Goal: Information Seeking & Learning: Learn about a topic

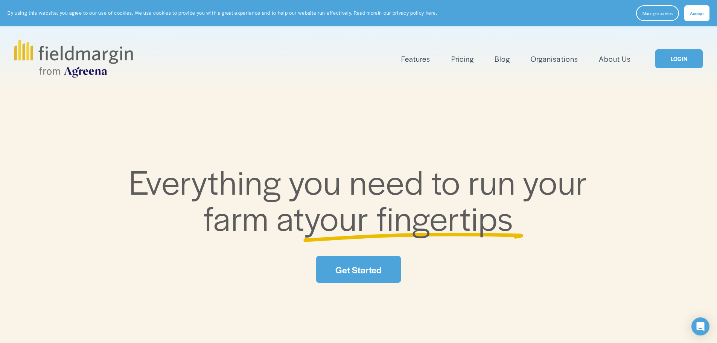
click at [683, 62] on link "LOGIN" at bounding box center [678, 58] width 47 height 19
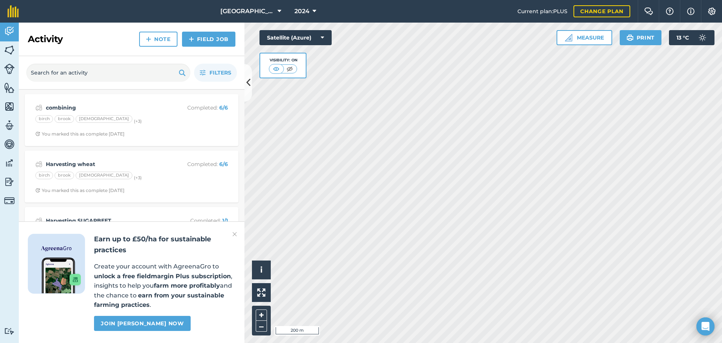
click at [236, 235] on img at bounding box center [235, 234] width 5 height 9
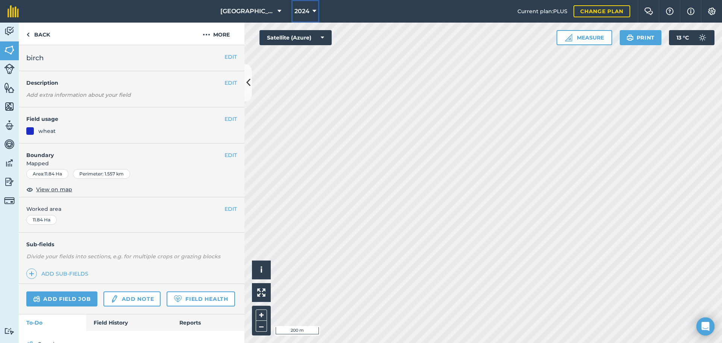
click at [316, 9] on button "2024" at bounding box center [306, 11] width 28 height 23
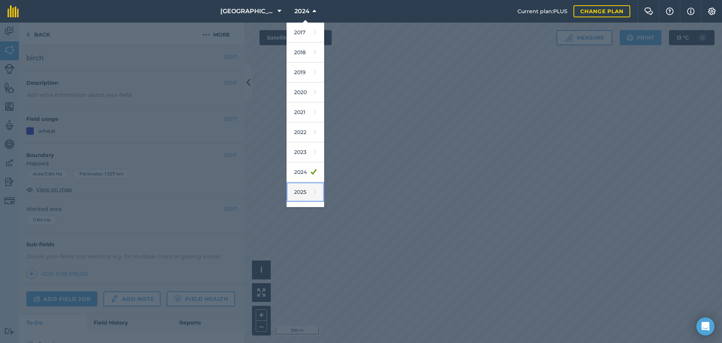
click at [314, 190] on icon at bounding box center [315, 192] width 3 height 11
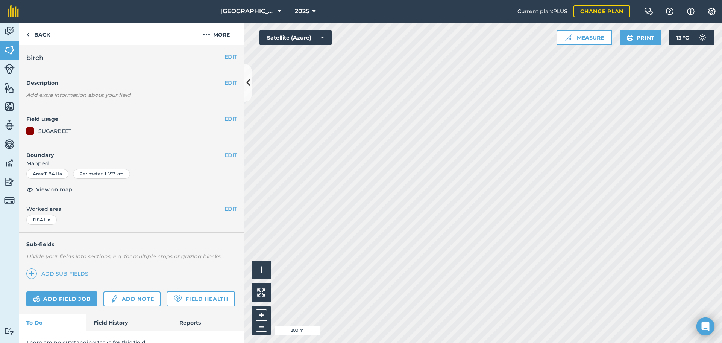
scroll to position [32, 0]
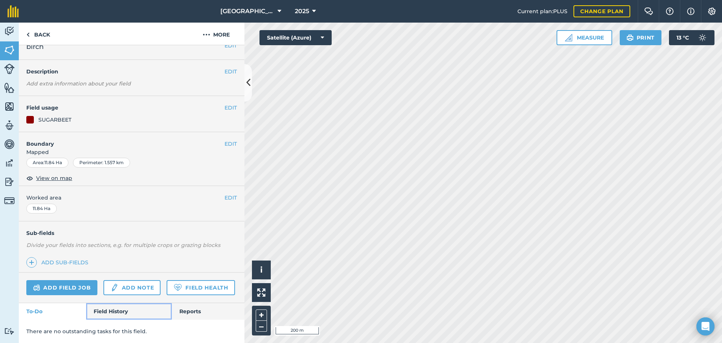
click at [111, 311] on link "Field History" at bounding box center [128, 311] width 85 height 17
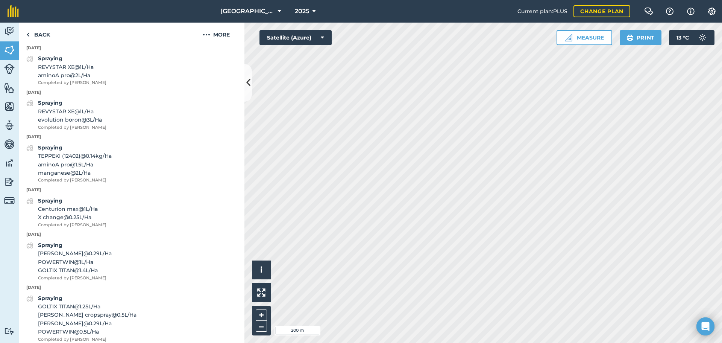
scroll to position [291, 0]
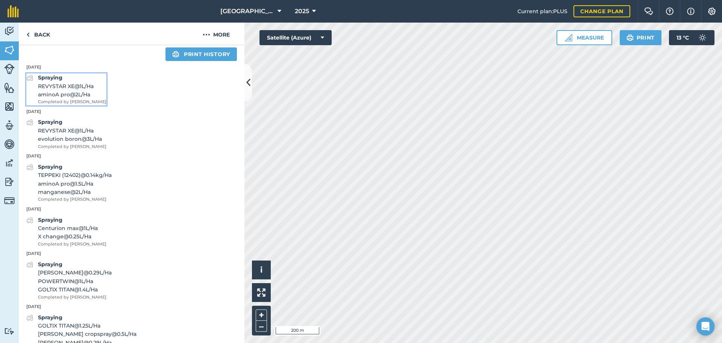
click at [69, 99] on span "aminoA pro @ 2 L / Ha" at bounding box center [72, 94] width 68 height 8
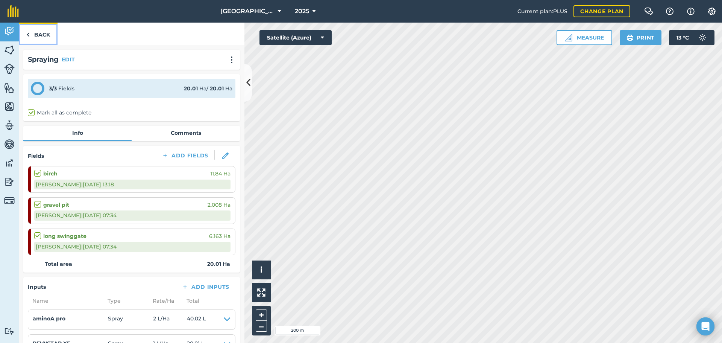
click at [41, 34] on link "Back" at bounding box center [38, 34] width 39 height 22
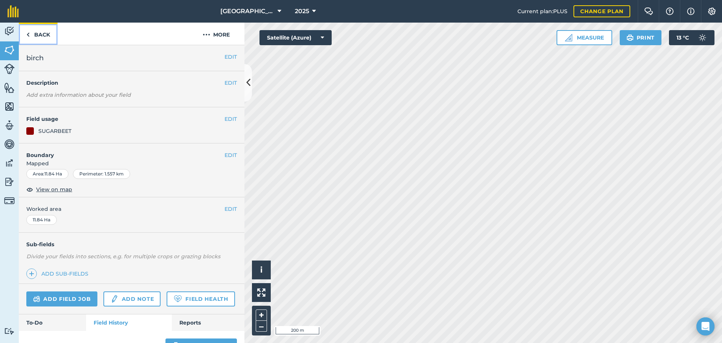
click at [42, 32] on link "Back" at bounding box center [38, 34] width 39 height 22
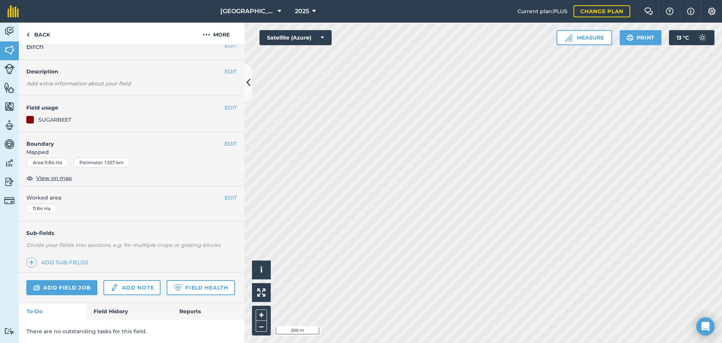
scroll to position [32, 0]
click at [113, 311] on link "Field History" at bounding box center [128, 311] width 85 height 17
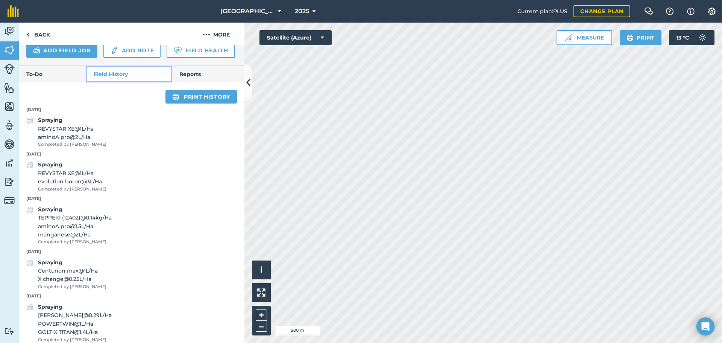
scroll to position [258, 0]
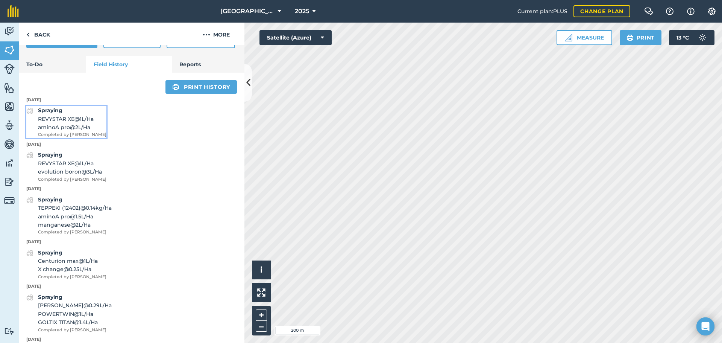
click at [96, 131] on span "aminoA pro @ 2 L / Ha" at bounding box center [72, 127] width 68 height 8
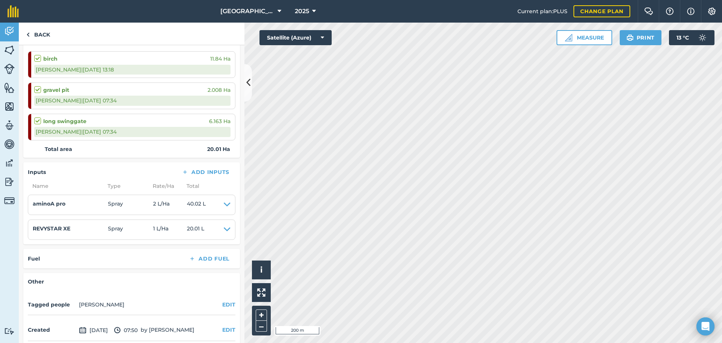
scroll to position [147, 0]
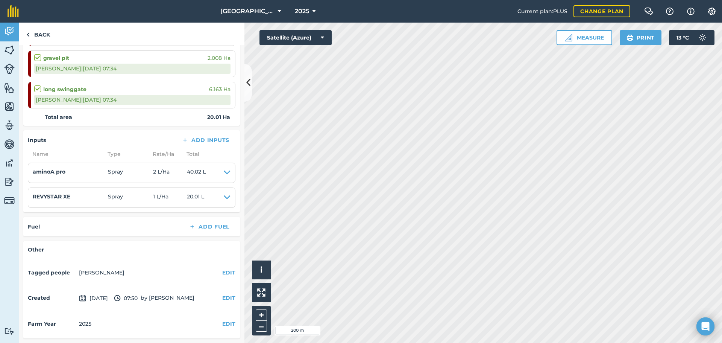
click at [136, 100] on div "[PERSON_NAME] | [DATE] 07:34" at bounding box center [132, 100] width 196 height 10
click at [113, 71] on div "[PERSON_NAME] | [DATE] 07:34" at bounding box center [132, 69] width 196 height 10
click at [113, 69] on div "[PERSON_NAME] | [DATE] 07:34" at bounding box center [132, 69] width 196 height 10
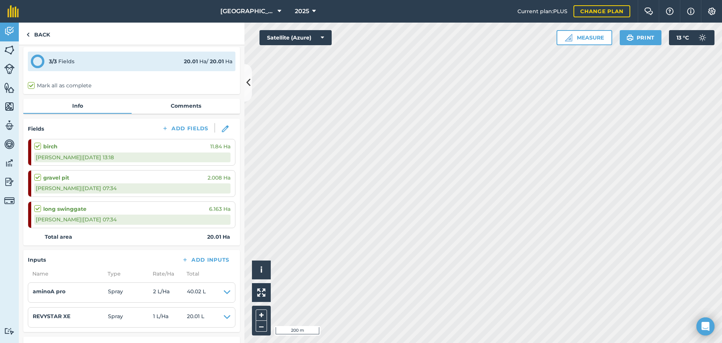
scroll to position [0, 0]
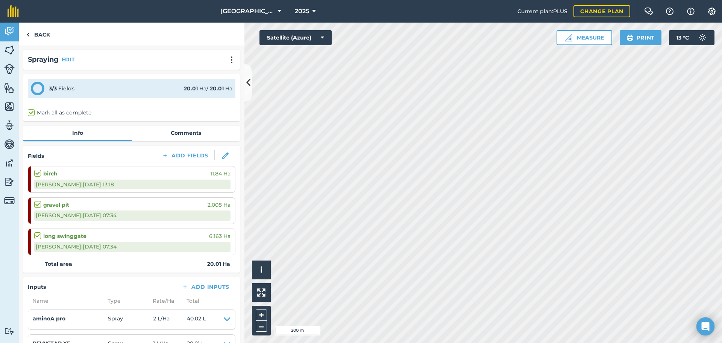
click at [103, 88] on div "3 / 3 Fields 20.01 Ha / 20.01 Ha" at bounding box center [132, 89] width 208 height 20
click at [138, 179] on div "[PERSON_NAME] | [DATE] 13:18" at bounding box center [132, 184] width 196 height 10
click at [188, 185] on div "[PERSON_NAME] | [DATE] 13:18" at bounding box center [132, 184] width 196 height 10
click at [217, 174] on span "11.84 Ha" at bounding box center [220, 173] width 20 height 8
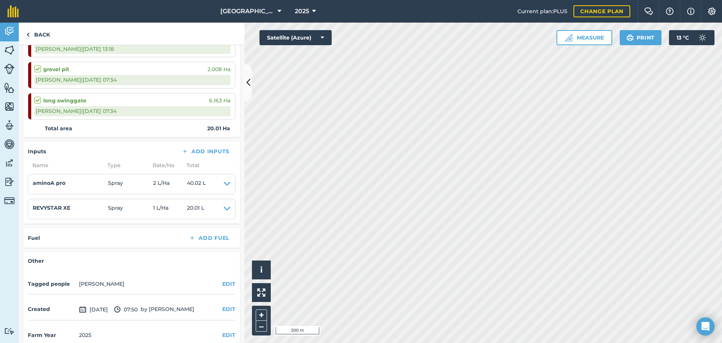
scroll to position [147, 0]
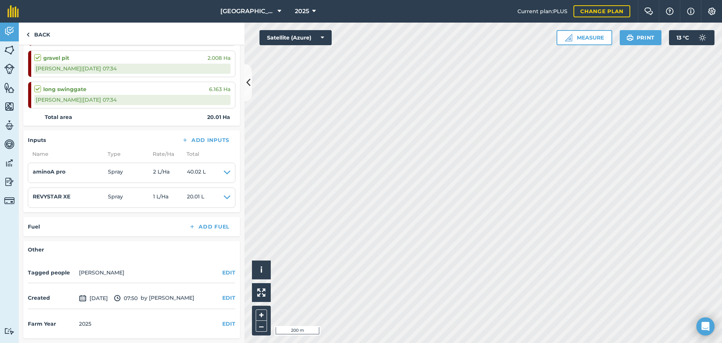
click at [81, 69] on div "[PERSON_NAME] | [DATE] 07:34" at bounding box center [132, 69] width 196 height 10
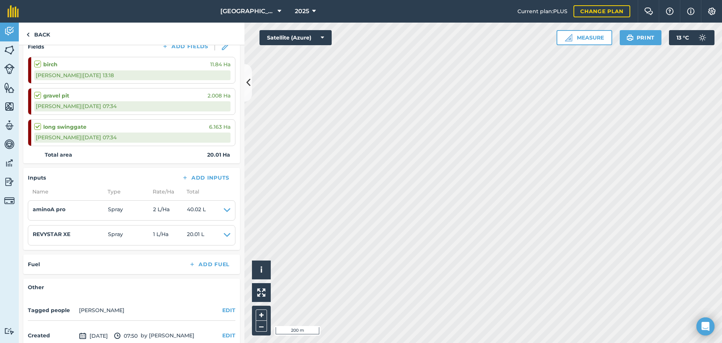
click at [168, 136] on div "[PERSON_NAME] | [DATE] 07:34" at bounding box center [132, 137] width 196 height 10
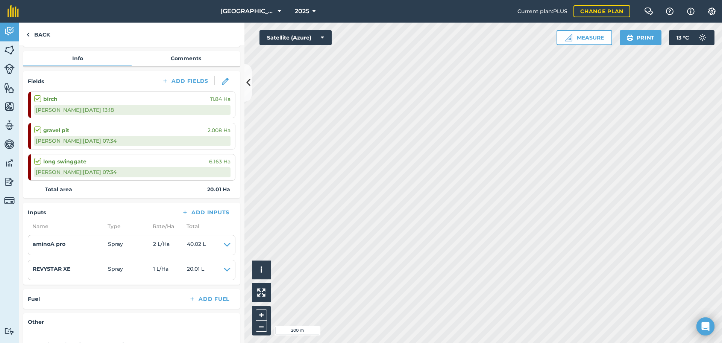
scroll to position [34, 0]
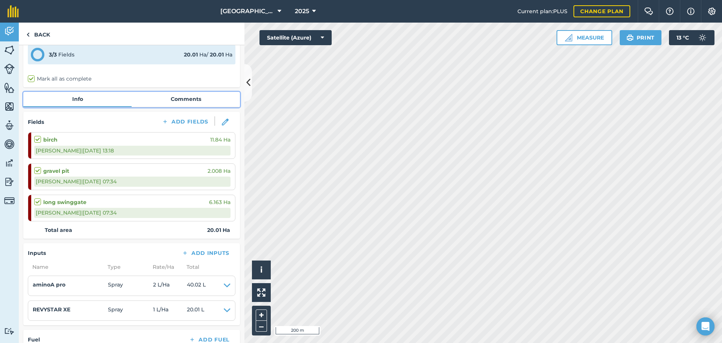
click at [182, 97] on link "Comments" at bounding box center [186, 99] width 108 height 14
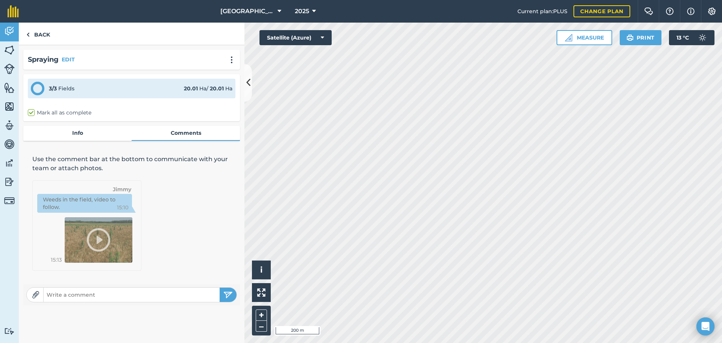
click at [73, 86] on div "3 / 3 Fields" at bounding box center [62, 88] width 26 height 8
click at [42, 36] on link "Back" at bounding box center [38, 34] width 39 height 22
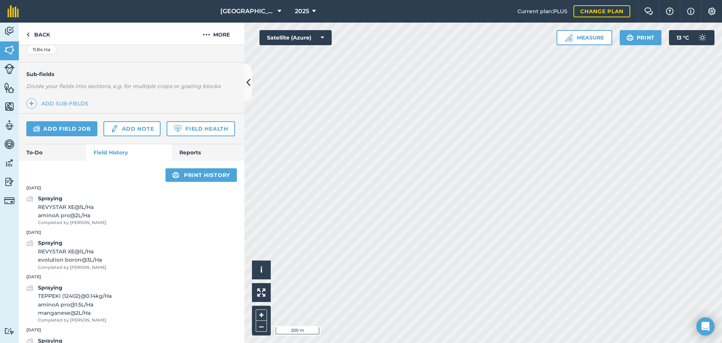
scroll to position [188, 0]
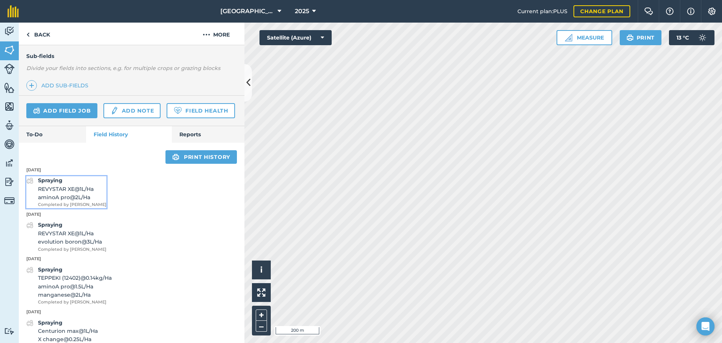
click at [81, 201] on span "aminoA pro @ 2 L / Ha" at bounding box center [72, 197] width 68 height 8
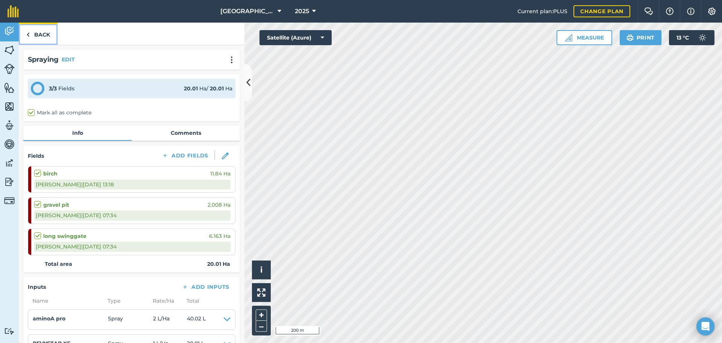
click at [46, 35] on link "Back" at bounding box center [38, 34] width 39 height 22
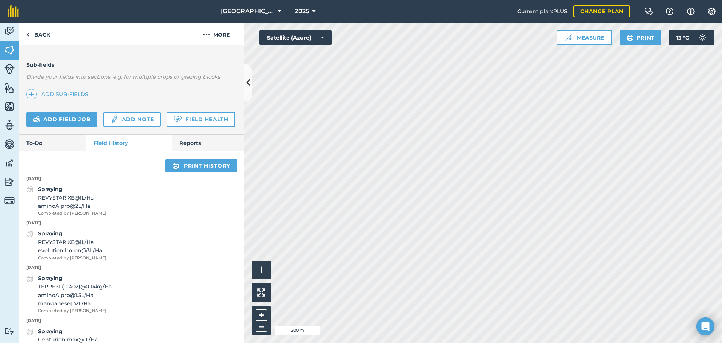
scroll to position [188, 0]
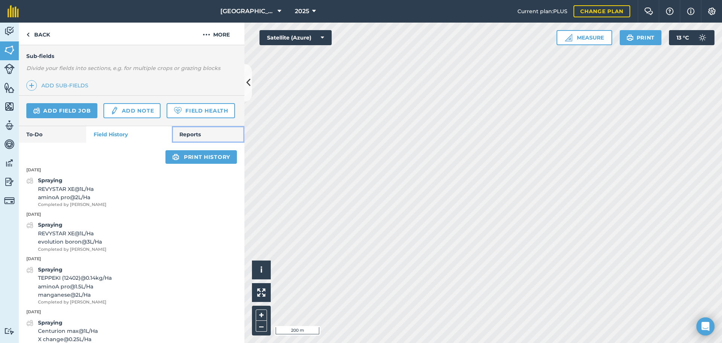
click at [201, 143] on link "Reports" at bounding box center [208, 134] width 73 height 17
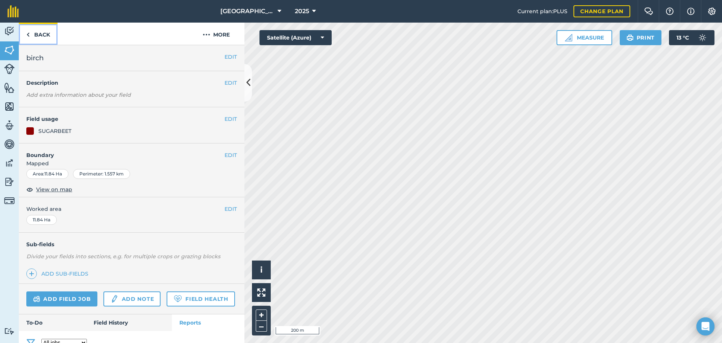
click at [40, 37] on link "Back" at bounding box center [38, 34] width 39 height 22
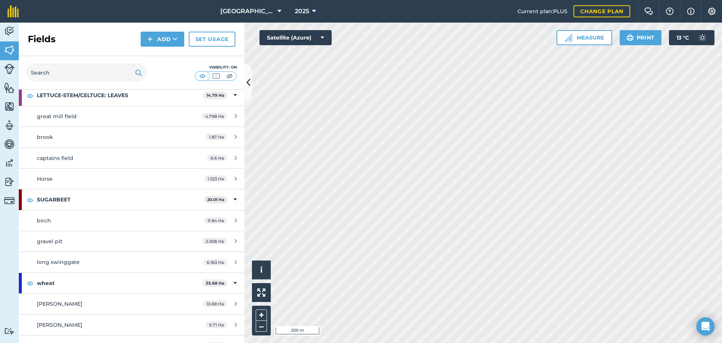
scroll to position [615, 0]
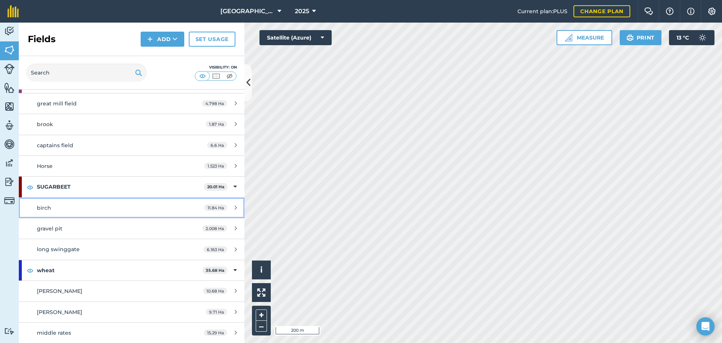
click at [106, 209] on div "birch" at bounding box center [107, 208] width 141 height 8
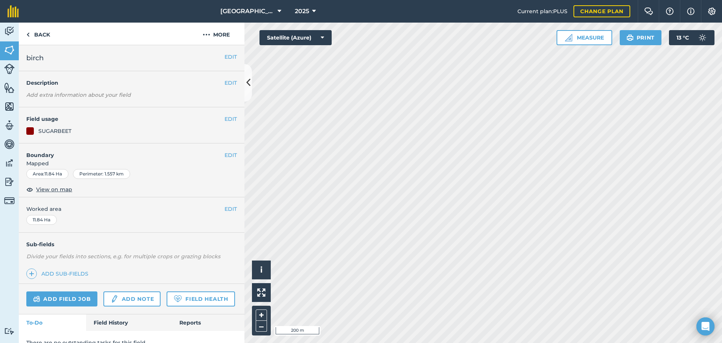
scroll to position [32, 0]
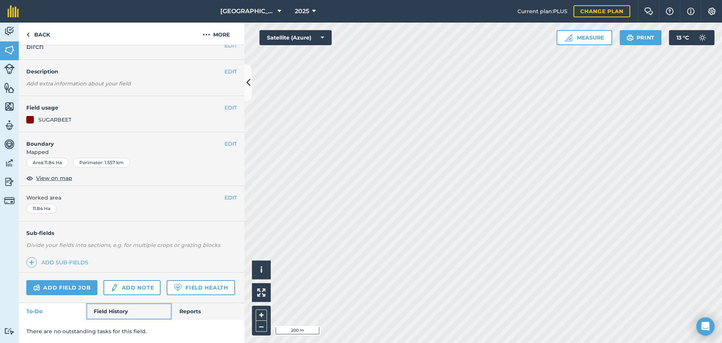
click at [120, 311] on link "Field History" at bounding box center [128, 311] width 85 height 17
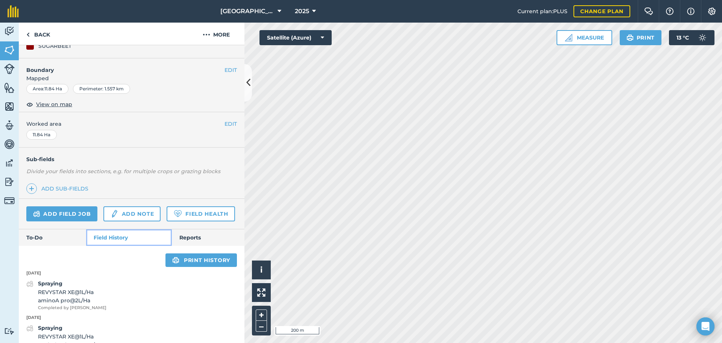
scroll to position [183, 0]
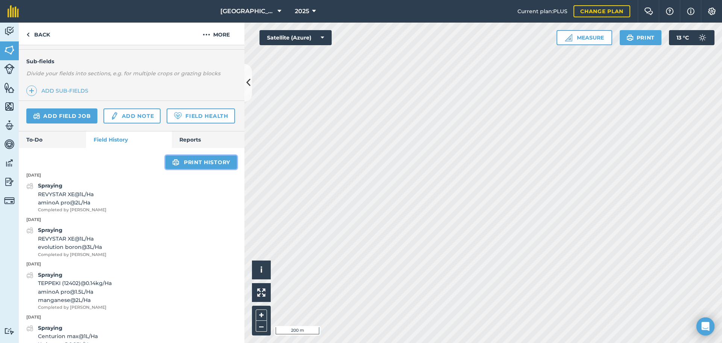
click at [187, 169] on link "Print history" at bounding box center [201, 162] width 71 height 14
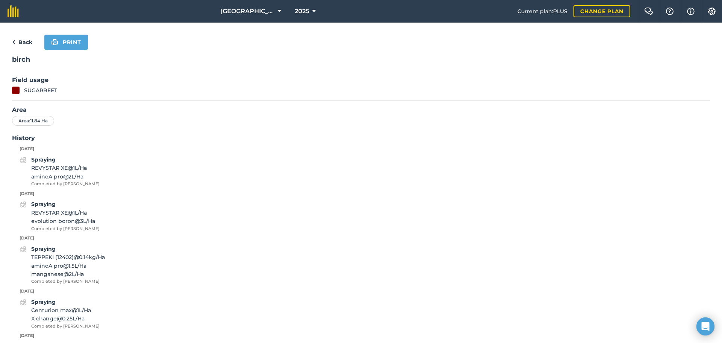
click at [23, 40] on link "Back" at bounding box center [22, 42] width 20 height 9
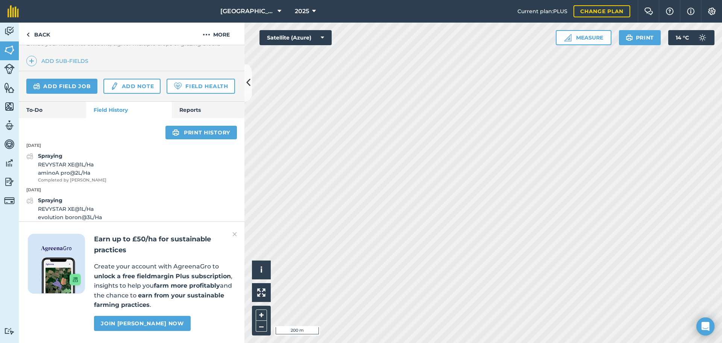
scroll to position [226, 0]
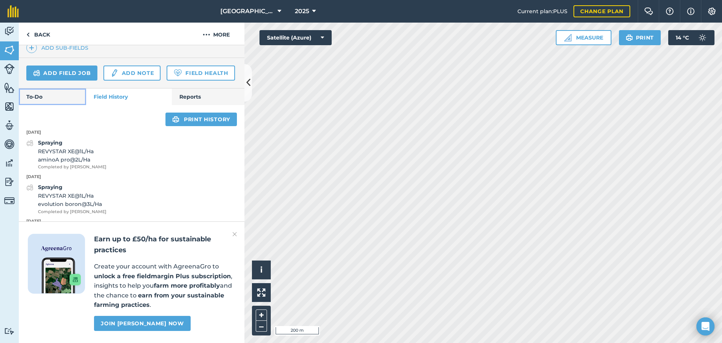
click at [50, 105] on link "To-Do" at bounding box center [52, 96] width 67 height 17
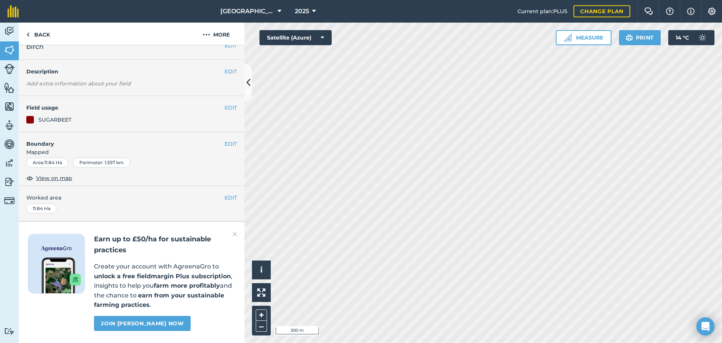
click at [236, 234] on img at bounding box center [235, 234] width 5 height 9
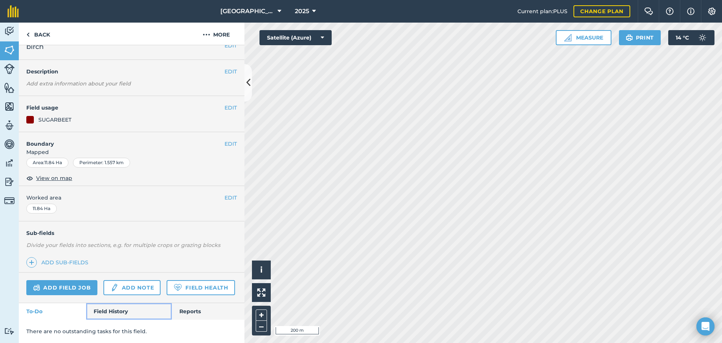
click at [136, 311] on link "Field History" at bounding box center [128, 311] width 85 height 17
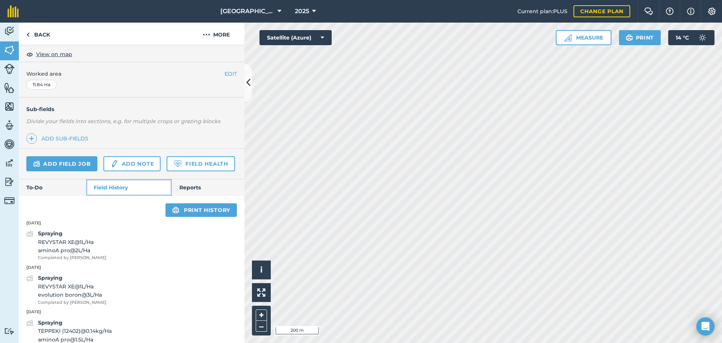
scroll to position [258, 0]
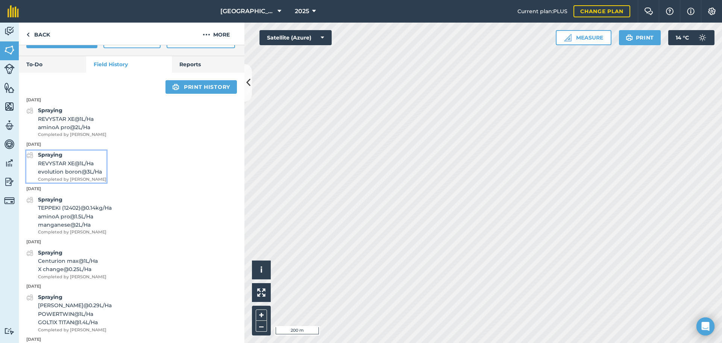
click at [86, 176] on span "evolution boron @ 3 L / Ha" at bounding box center [72, 171] width 68 height 8
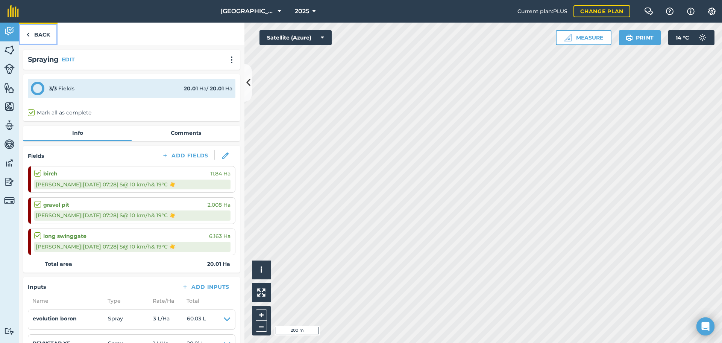
click at [40, 34] on link "Back" at bounding box center [38, 34] width 39 height 22
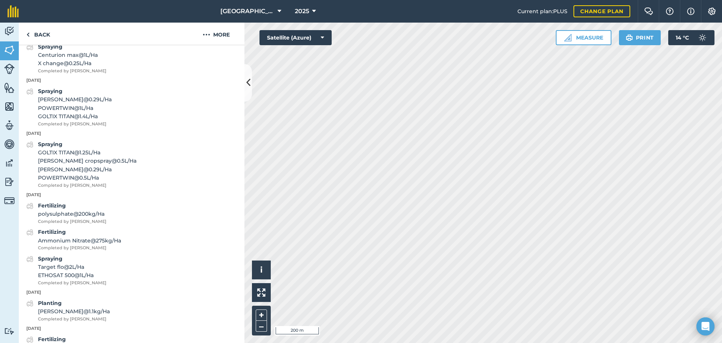
scroll to position [489, 0]
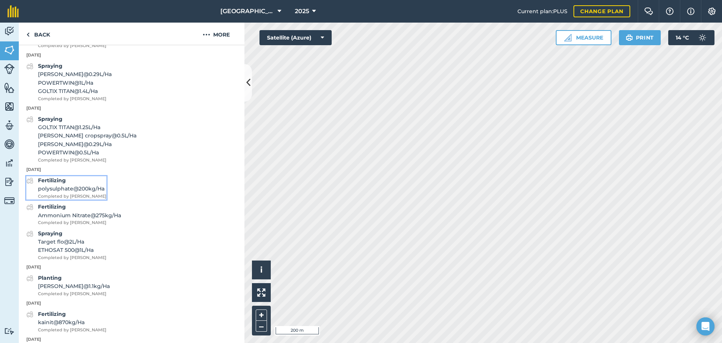
click at [93, 193] on span "polysulphate @ 200 kg / Ha" at bounding box center [72, 188] width 68 height 8
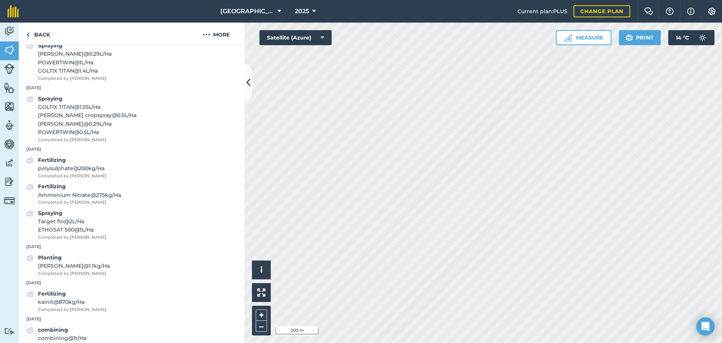
scroll to position [527, 0]
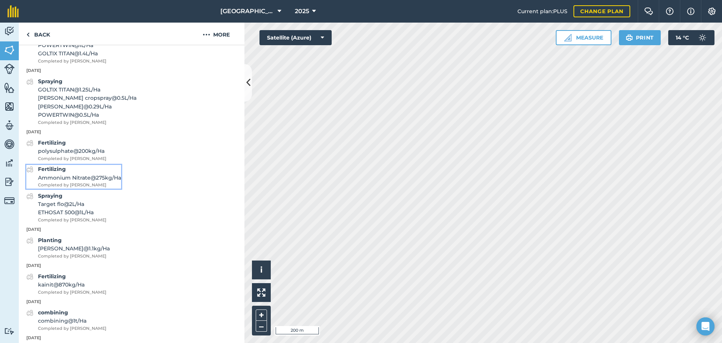
click at [89, 182] on span "Ammonium Nitrate @ 275 kg / Ha" at bounding box center [79, 177] width 83 height 8
